Goal: Information Seeking & Learning: Learn about a topic

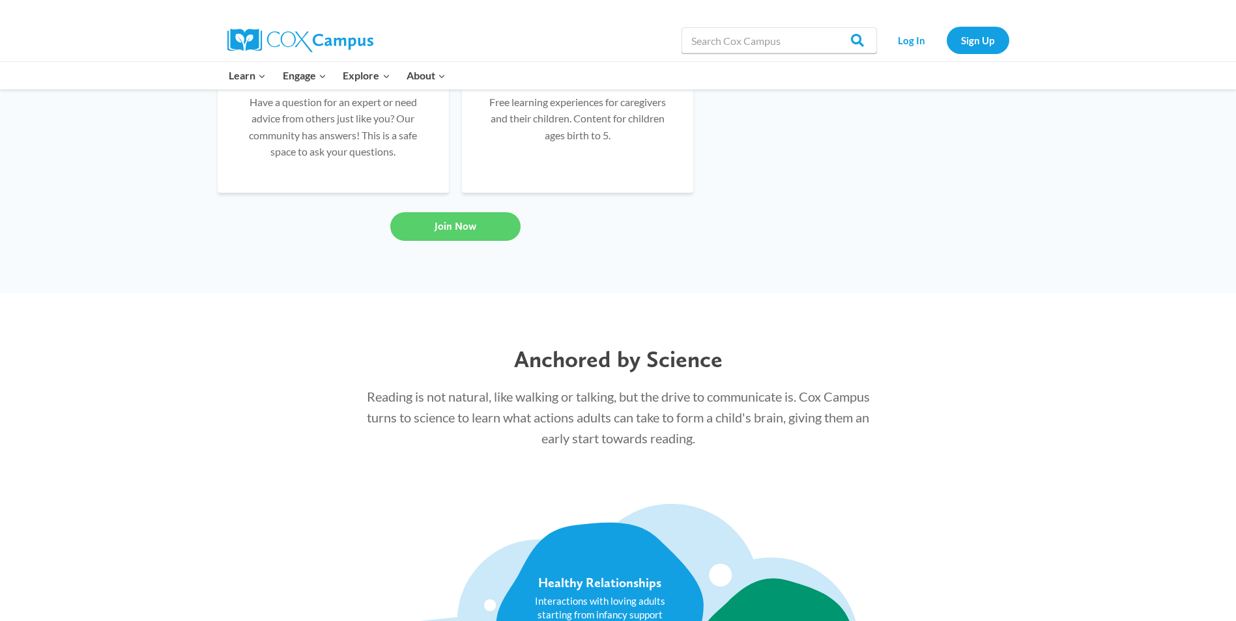
scroll to position [782, 0]
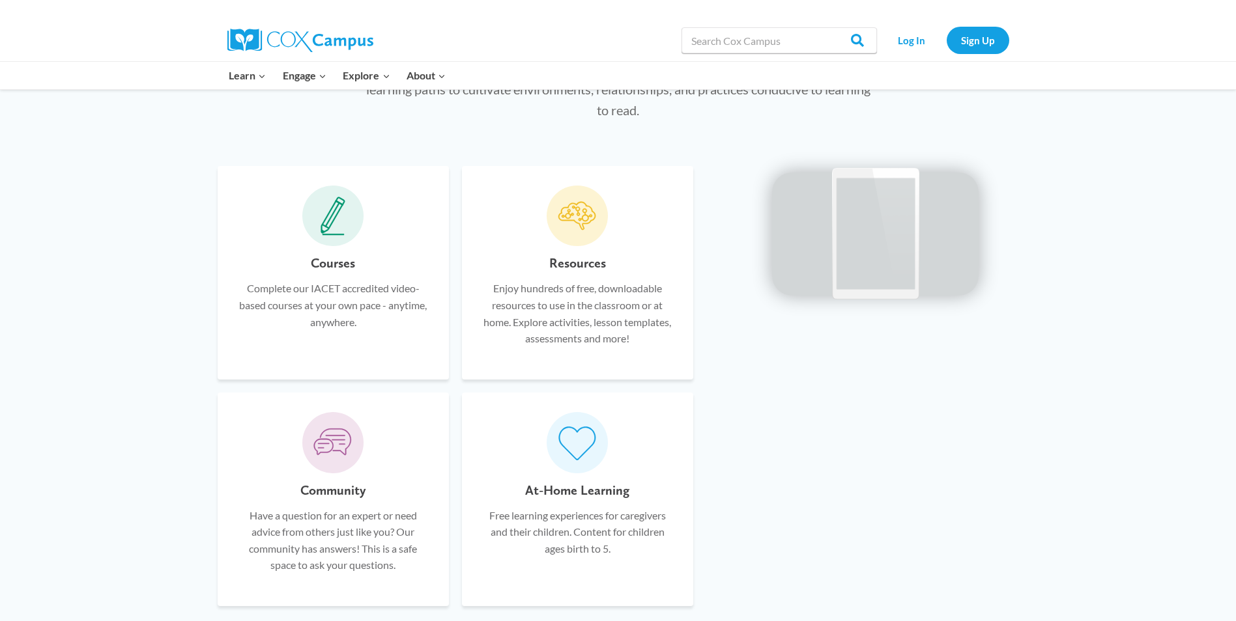
click at [340, 229] on icon at bounding box center [333, 216] width 25 height 39
click at [339, 263] on h6 "Courses" at bounding box center [333, 263] width 44 height 21
click at [336, 309] on p "Complete our IACET accredited video-based courses at your own pace - anytime, a…" at bounding box center [333, 305] width 192 height 50
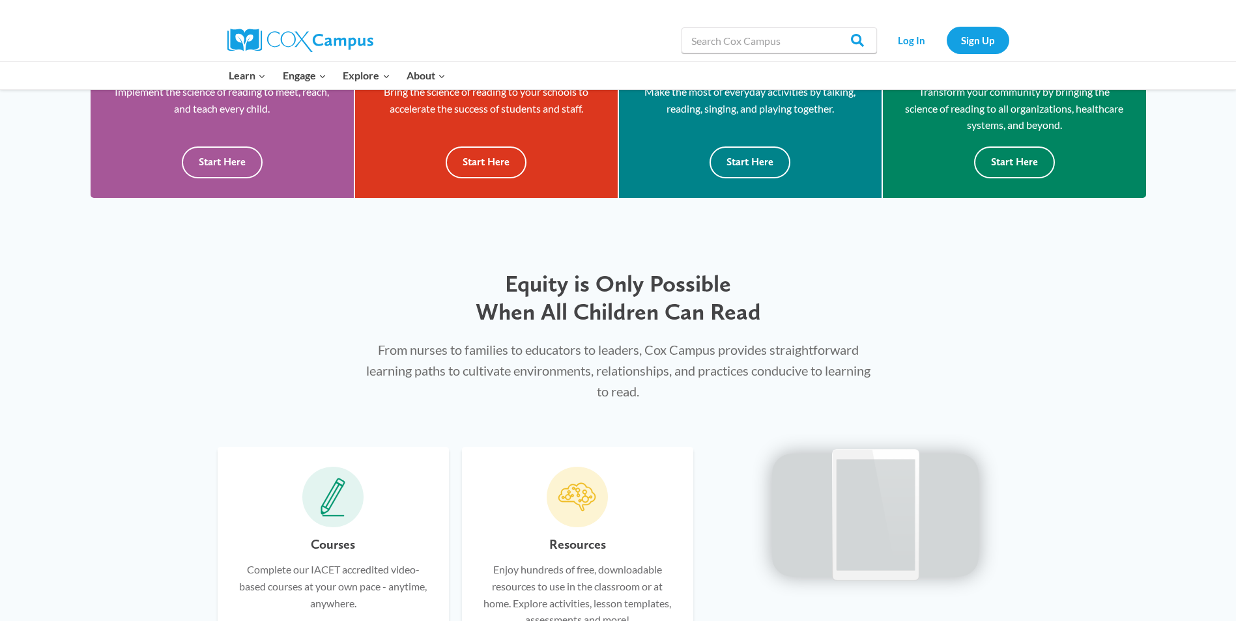
scroll to position [315, 0]
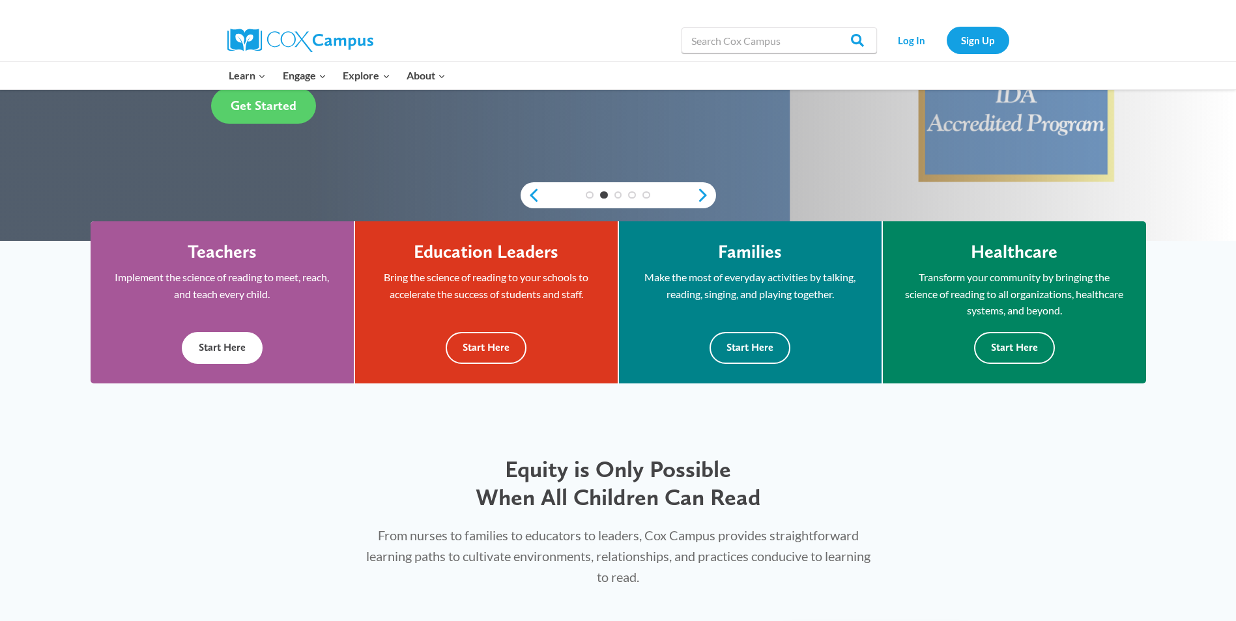
click at [276, 366] on div "Teachers Implement the science of reading to meet, reach, and teach every child…" at bounding box center [222, 302] width 263 height 163
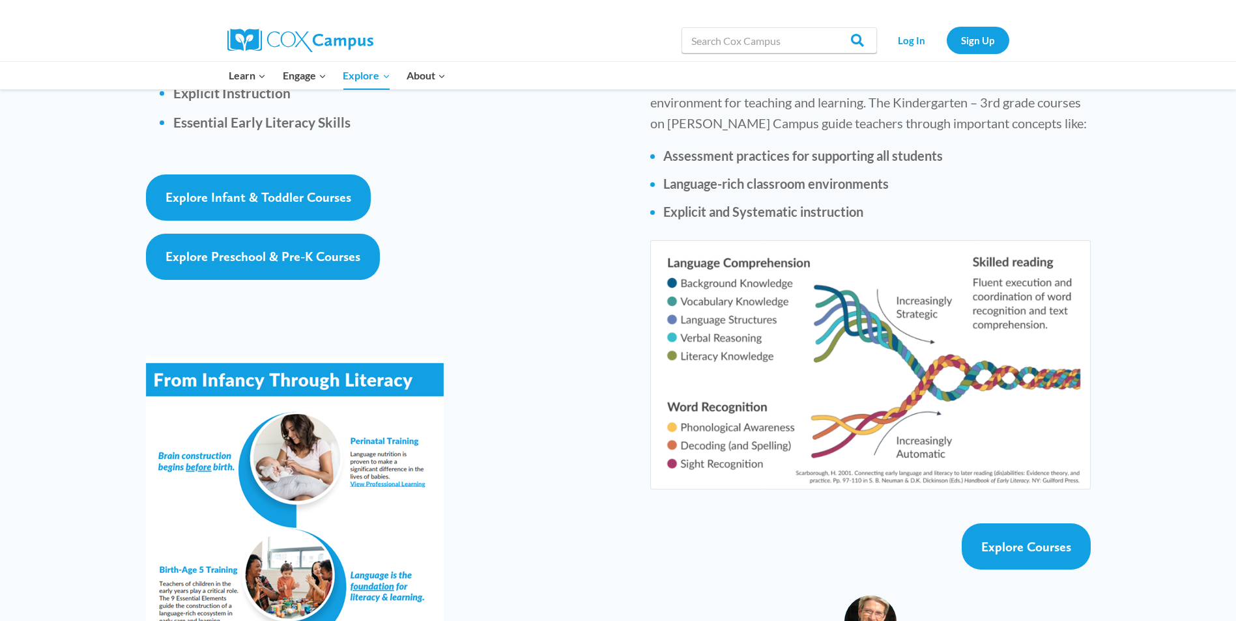
scroll to position [1997, 0]
